Goal: Task Accomplishment & Management: Manage account settings

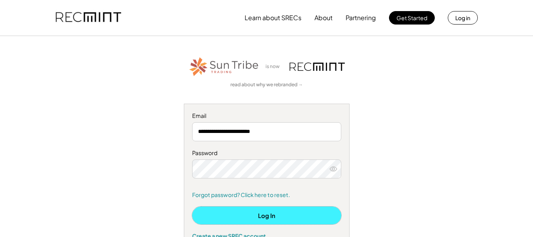
click at [260, 212] on button "Log In" at bounding box center [266, 215] width 149 height 18
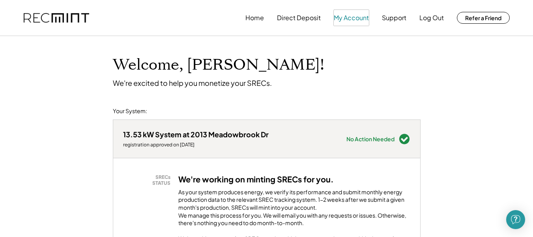
click at [358, 18] on button "My Account" at bounding box center [351, 18] width 35 height 16
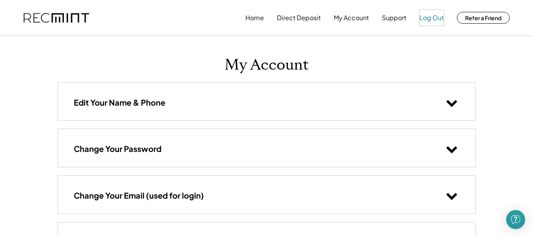
click at [436, 17] on button "Log Out" at bounding box center [432, 18] width 24 height 16
